Goal: Task Accomplishment & Management: Manage account settings

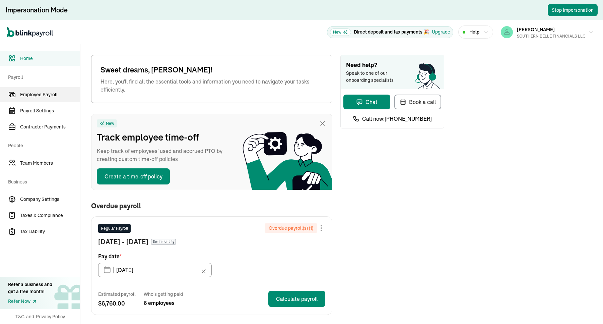
click at [57, 98] on link "Employee Payroll" at bounding box center [40, 94] width 80 height 15
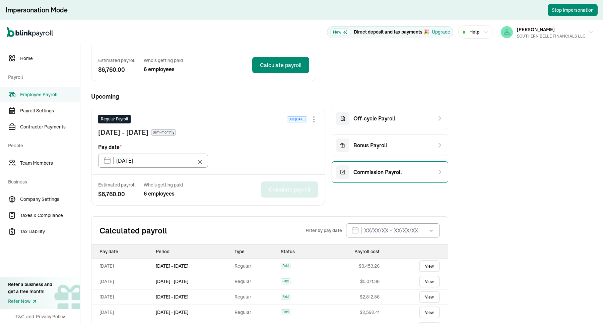
scroll to position [293, 0]
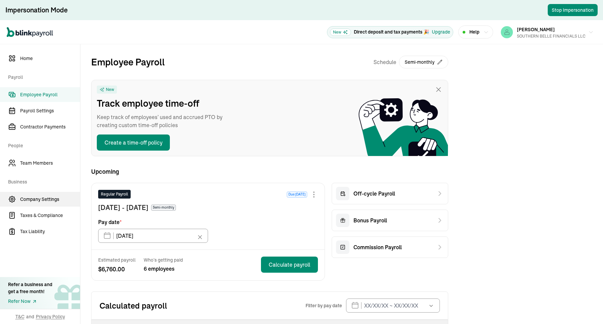
click at [58, 197] on span "Company Settings" at bounding box center [50, 199] width 60 height 7
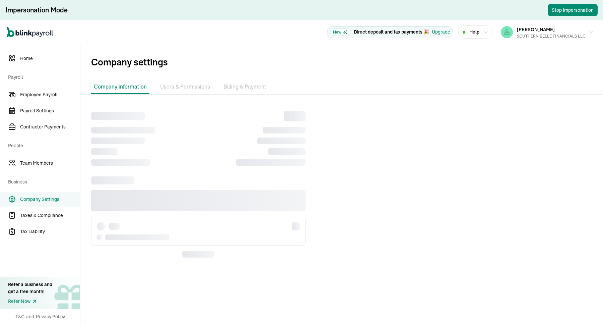
click at [242, 83] on li "Billing & Payment" at bounding box center [245, 87] width 48 height 14
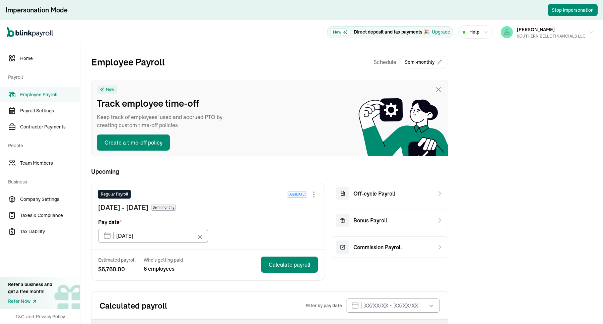
drag, startPoint x: 57, startPoint y: 197, endPoint x: 299, endPoint y: 166, distance: 243.5
click at [58, 197] on span "Company Settings" at bounding box center [50, 199] width 60 height 7
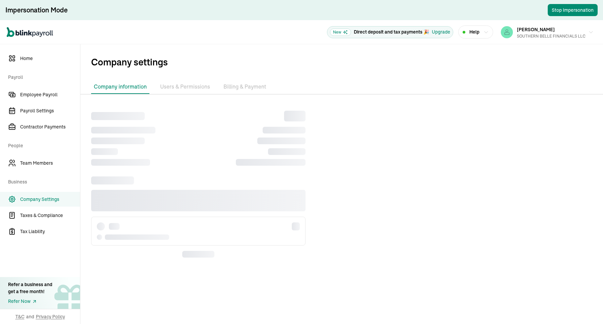
click at [242, 83] on li "Billing & Payment" at bounding box center [245, 87] width 48 height 14
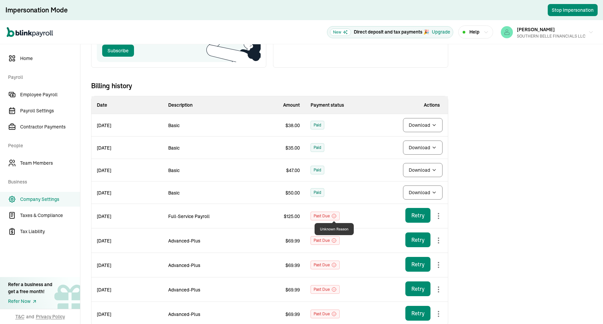
click at [333, 218] on icon at bounding box center [334, 216] width 4 height 4
click at [434, 125] on body "Impersonation Mode Stop Impersonation Open main menu New Direct deposit and tax…" at bounding box center [301, 162] width 603 height 324
click at [436, 131] on body "Impersonation Mode Stop Impersonation Open main menu New Direct deposit and tax…" at bounding box center [301, 162] width 603 height 324
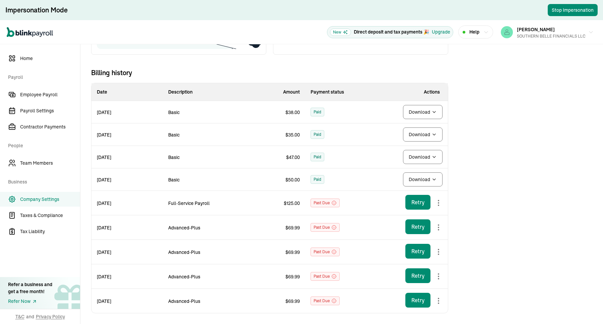
click at [430, 111] on body "Impersonation Mode Stop Impersonation Open main menu New Direct deposit and tax…" at bounding box center [301, 162] width 603 height 324
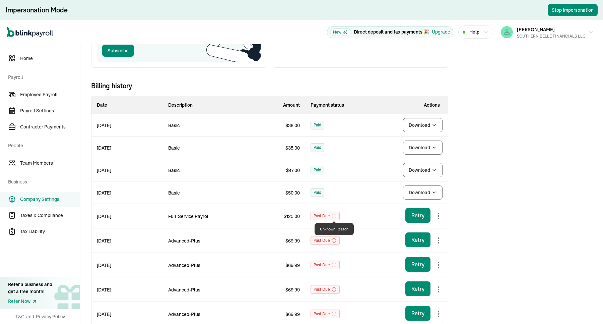
click at [333, 218] on icon at bounding box center [334, 216] width 4 height 4
click at [434, 125] on body "Impersonation Mode Stop Impersonation Open main menu New Direct deposit and tax…" at bounding box center [301, 162] width 603 height 324
click at [436, 131] on body "Impersonation Mode Stop Impersonation Open main menu New Direct deposit and tax…" at bounding box center [301, 162] width 603 height 324
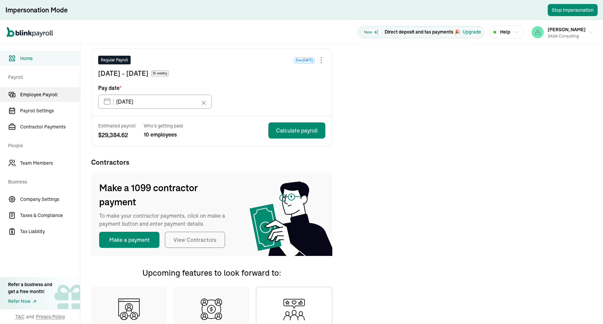
click at [47, 91] on span "Employee Payroll" at bounding box center [50, 94] width 60 height 7
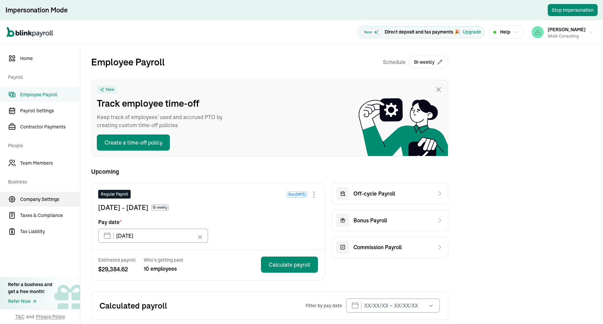
click at [46, 196] on span "Company Settings" at bounding box center [50, 199] width 60 height 7
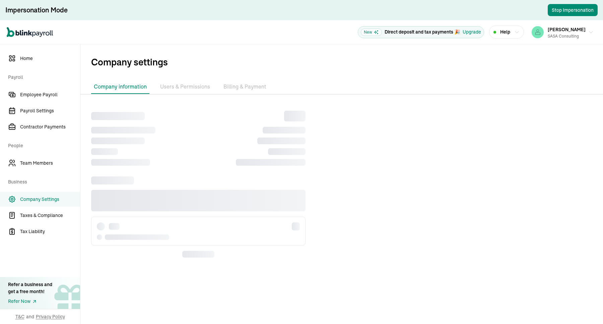
click at [240, 89] on li "Billing & Payment" at bounding box center [245, 87] width 48 height 14
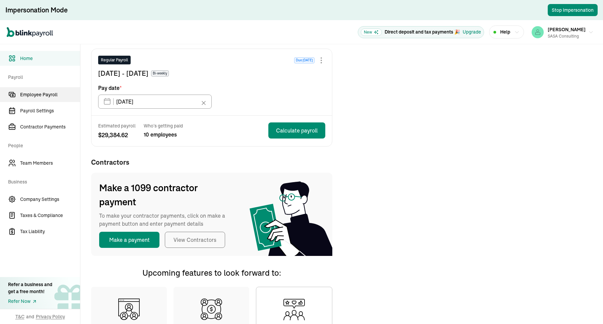
click at [47, 91] on span "Employee Payroll" at bounding box center [50, 94] width 60 height 7
